Goal: Find specific page/section: Find specific page/section

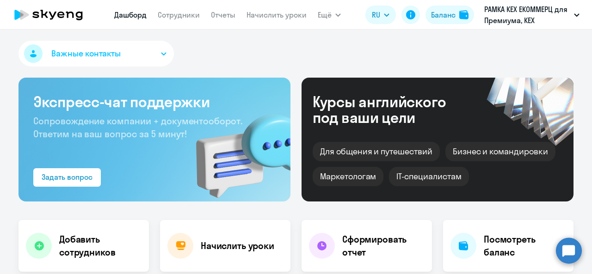
select select "30"
click at [191, 18] on link "Сотрудники" at bounding box center [179, 14] width 42 height 9
select select "30"
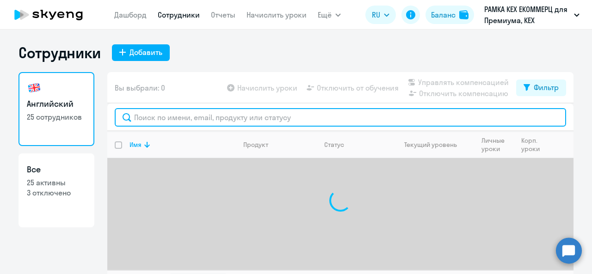
click at [193, 111] on input "text" at bounding box center [341, 117] width 452 height 19
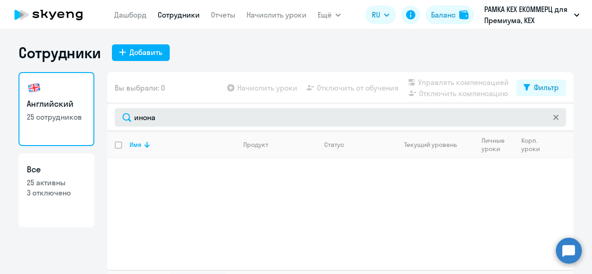
drag, startPoint x: 226, startPoint y: 127, endPoint x: 209, endPoint y: 126, distance: 17.1
click at [209, 126] on div "инона" at bounding box center [340, 118] width 466 height 28
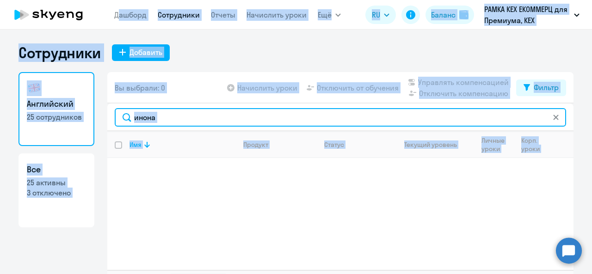
click at [211, 126] on input "инона" at bounding box center [341, 117] width 452 height 19
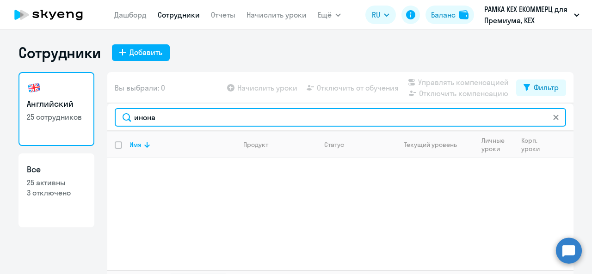
paste input "[EMAIL_ADDRESS][DOMAIN_NAME]"
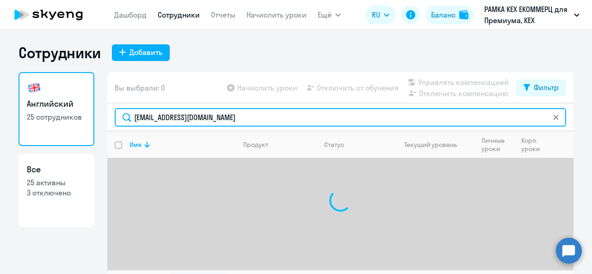
type input "[EMAIL_ADDRESS][DOMAIN_NAME]"
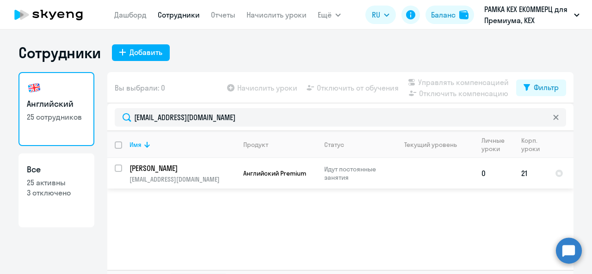
click at [257, 182] on td "Английский Premium" at bounding box center [276, 173] width 81 height 31
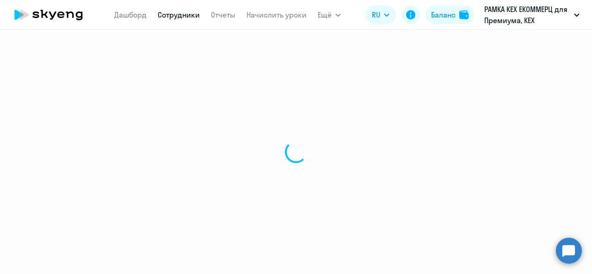
select select "english"
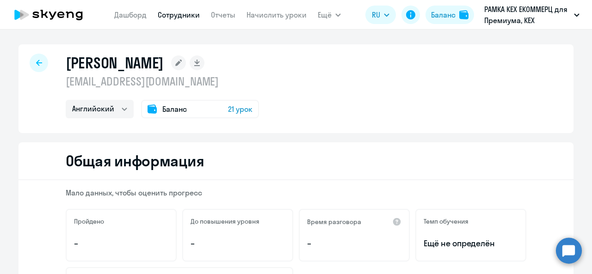
click at [204, 110] on div "Баланс 21 урок" at bounding box center [200, 109] width 118 height 19
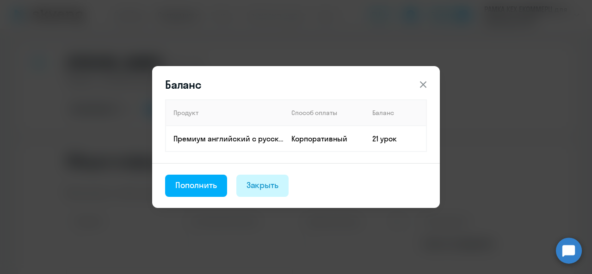
click at [254, 186] on div "Закрыть" at bounding box center [263, 185] width 32 height 12
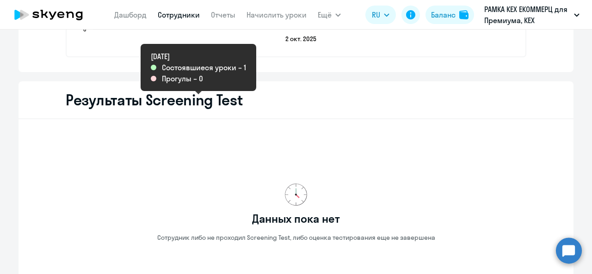
scroll to position [1351, 0]
